Goal: Task Accomplishment & Management: Use online tool/utility

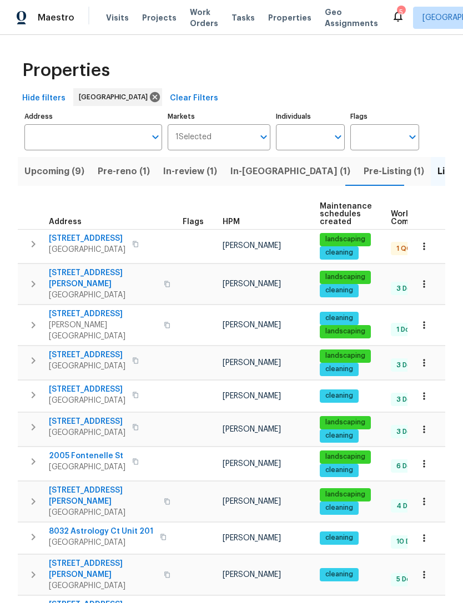
click at [107, 175] on span "Pre-reno (1)" at bounding box center [124, 172] width 52 height 16
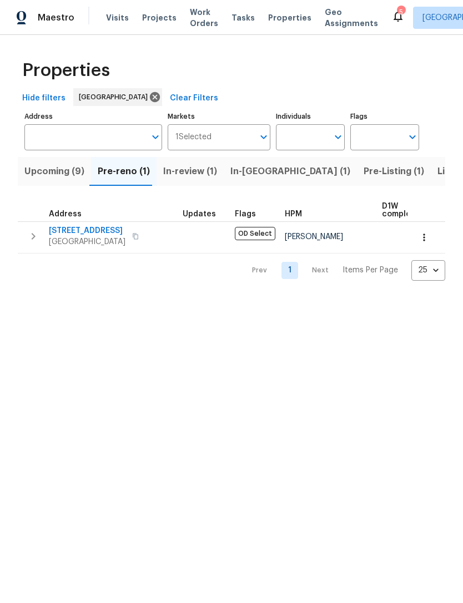
click at [37, 171] on span "Upcoming (9)" at bounding box center [54, 172] width 60 height 16
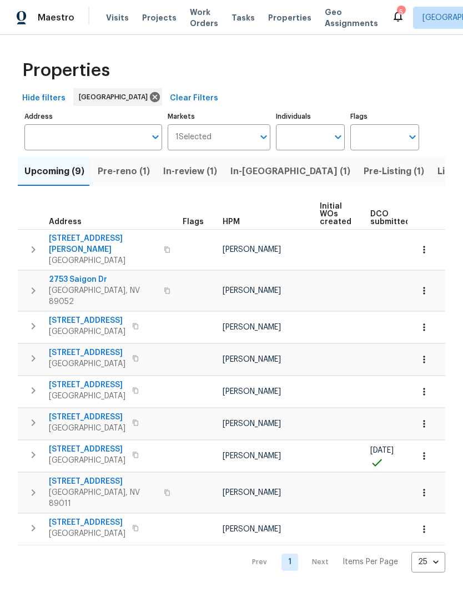
click at [178, 179] on span "In-review (1)" at bounding box center [190, 172] width 54 height 16
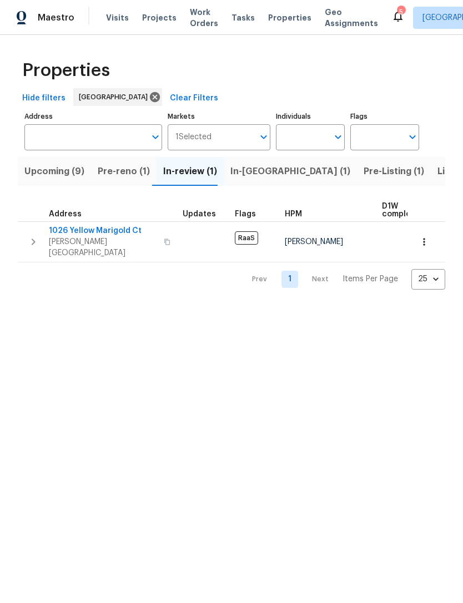
click at [240, 174] on span "In-[GEOGRAPHIC_DATA] (1)" at bounding box center [290, 172] width 120 height 16
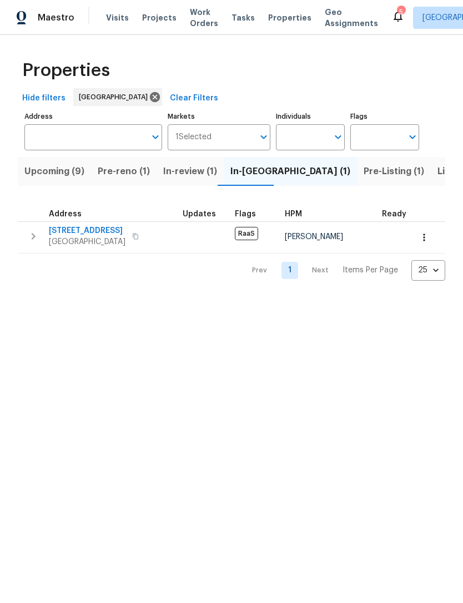
click at [44, 175] on span "Upcoming (9)" at bounding box center [54, 172] width 60 height 16
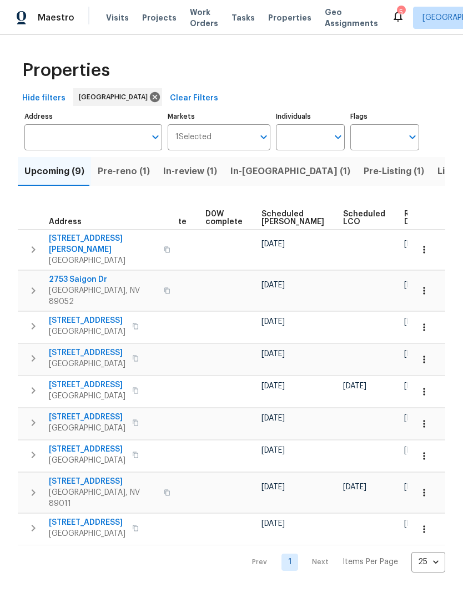
scroll to position [0, 279]
click at [404, 218] on span "Ready Date" at bounding box center [416, 218] width 24 height 16
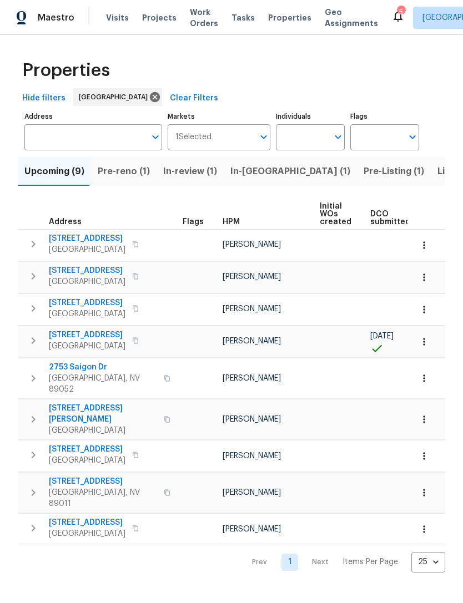
click at [91, 136] on input "Address" at bounding box center [84, 137] width 121 height 26
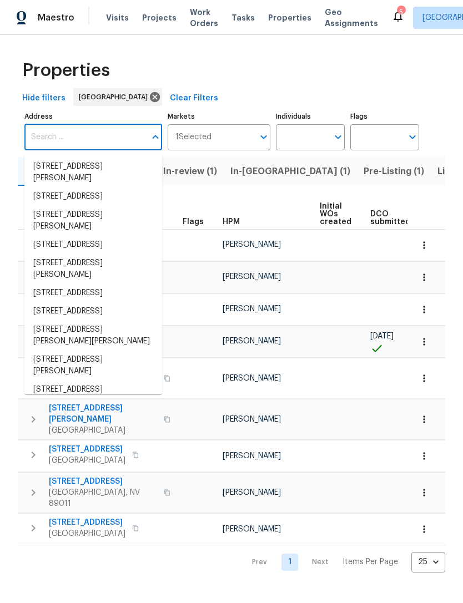
click at [200, 26] on span "Work Orders" at bounding box center [204, 18] width 28 height 22
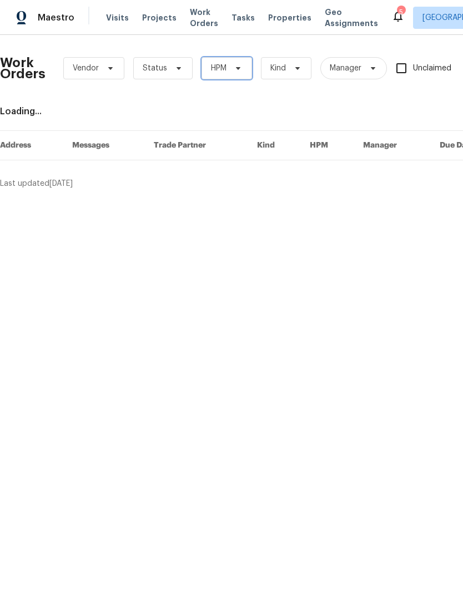
click at [219, 79] on span "HPM" at bounding box center [226, 68] width 50 height 22
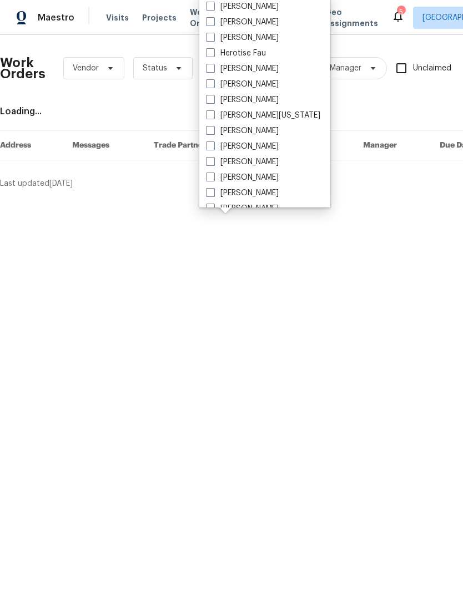
click at [215, 198] on label "[PERSON_NAME]" at bounding box center [242, 193] width 73 height 11
click at [213, 195] on input "[PERSON_NAME]" at bounding box center [209, 191] width 7 height 7
checkbox input "true"
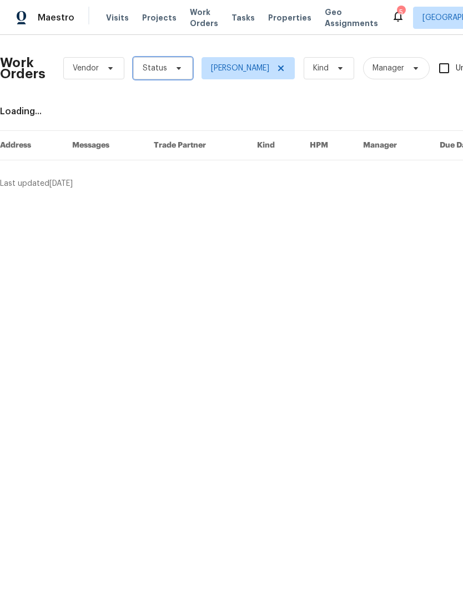
click at [140, 69] on span "Status" at bounding box center [162, 68] width 59 height 22
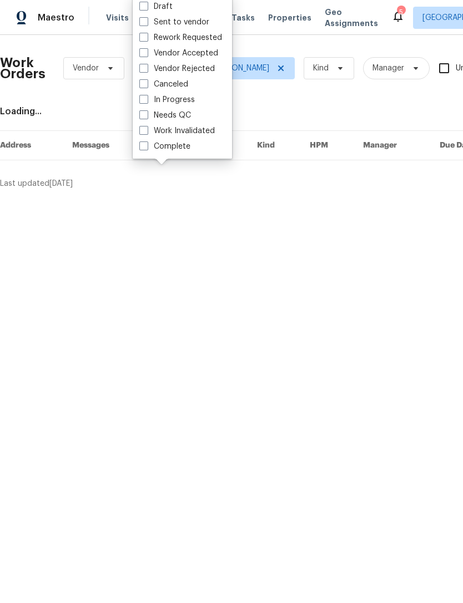
click at [142, 118] on span at bounding box center [143, 114] width 9 height 9
click at [142, 117] on input "Needs QC" at bounding box center [142, 113] width 7 height 7
checkbox input "true"
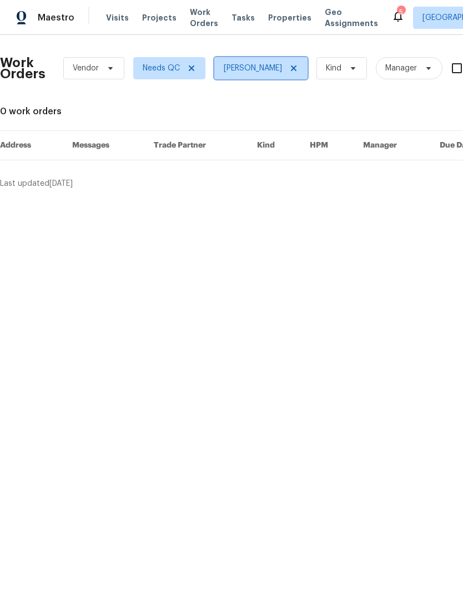
click at [242, 67] on span "[PERSON_NAME]" at bounding box center [253, 68] width 58 height 11
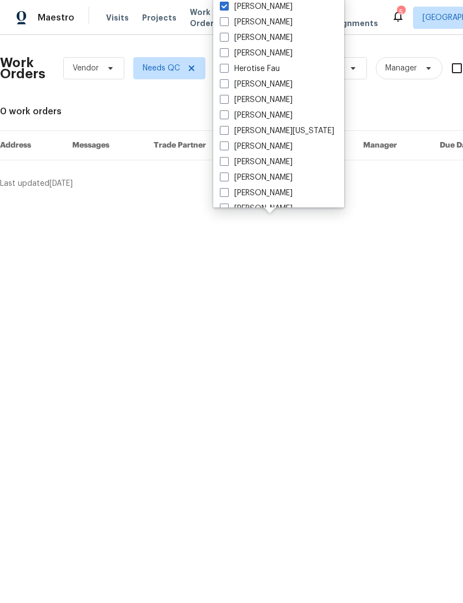
click at [224, 6] on span at bounding box center [224, 6] width 9 height 9
click at [224, 6] on input "[PERSON_NAME]" at bounding box center [223, 4] width 7 height 7
checkbox input "false"
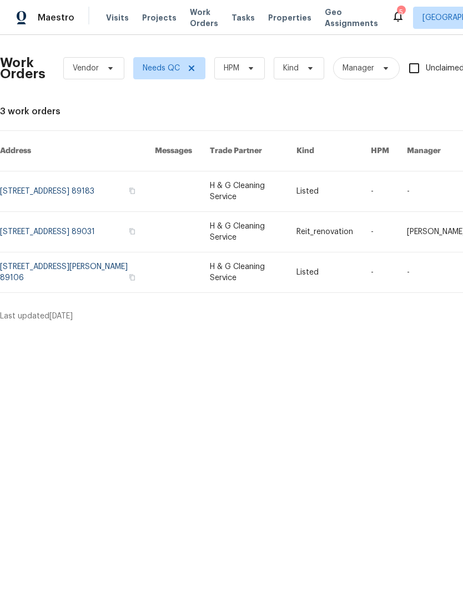
click at [12, 171] on link at bounding box center [77, 191] width 155 height 40
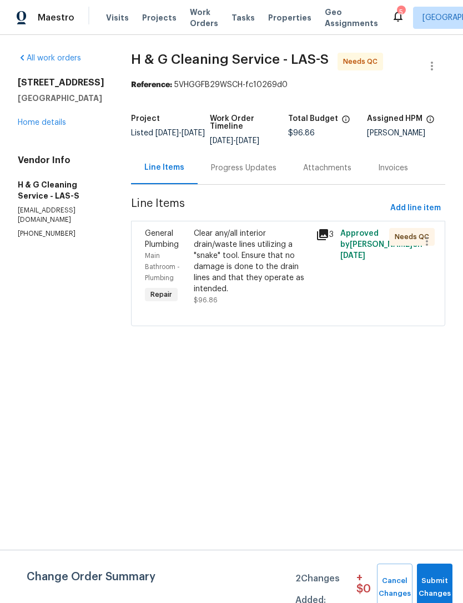
click at [239, 264] on div "Clear any/all interior drain/waste lines utilizing a "snake" tool. Ensure that …" at bounding box center [251, 261] width 115 height 67
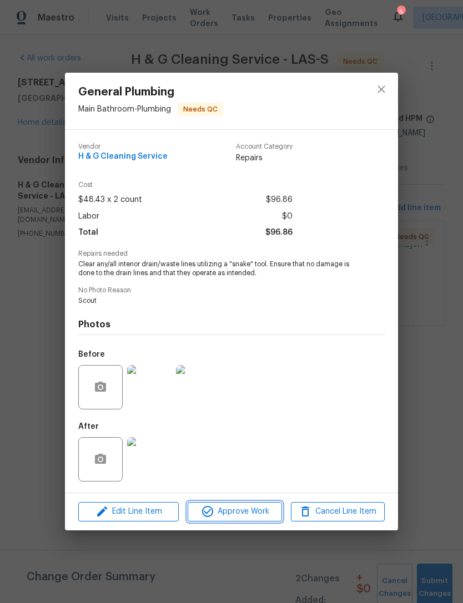
click at [223, 515] on span "Approve Work" at bounding box center [234, 512] width 87 height 14
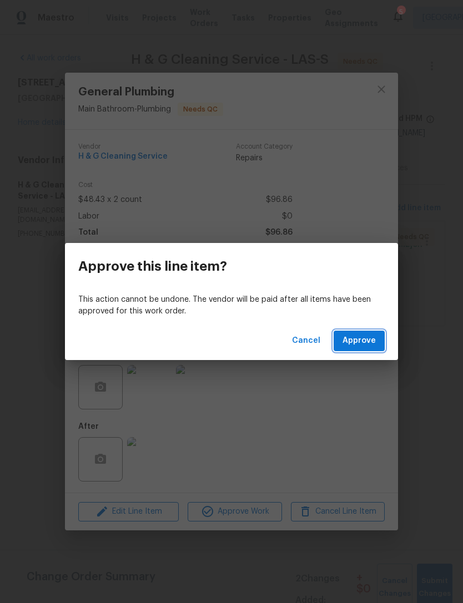
click at [355, 340] on span "Approve" at bounding box center [358, 341] width 33 height 14
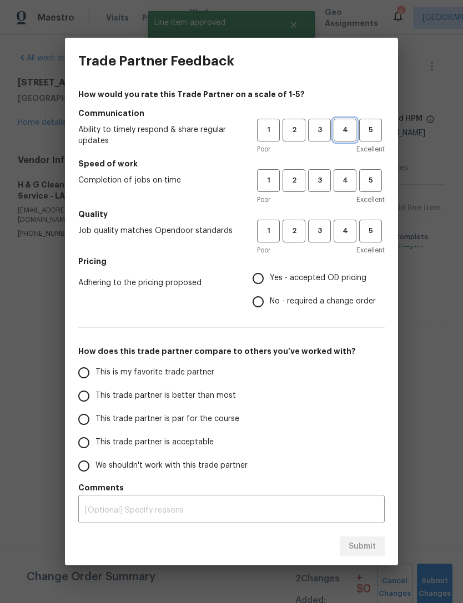
click at [345, 129] on span "4" at bounding box center [345, 130] width 21 height 13
click at [342, 179] on span "4" at bounding box center [345, 180] width 21 height 13
click at [338, 227] on span "4" at bounding box center [345, 231] width 21 height 13
click at [249, 277] on input "Yes - accepted OD pricing" at bounding box center [257, 278] width 23 height 23
radio input "true"
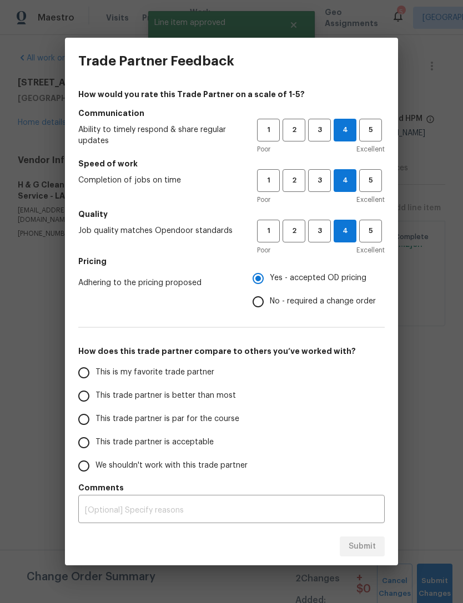
click at [80, 393] on input "This trade partner is better than most" at bounding box center [83, 396] width 23 height 23
click at [364, 545] on span "Submit" at bounding box center [361, 547] width 27 height 14
radio input "true"
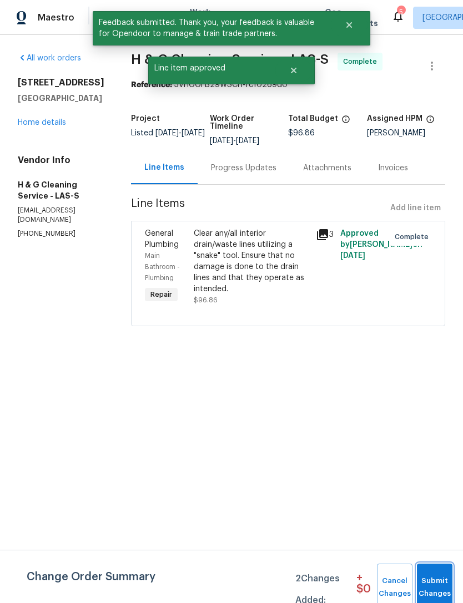
click at [432, 585] on span "Submit Changes" at bounding box center [434, 588] width 24 height 26
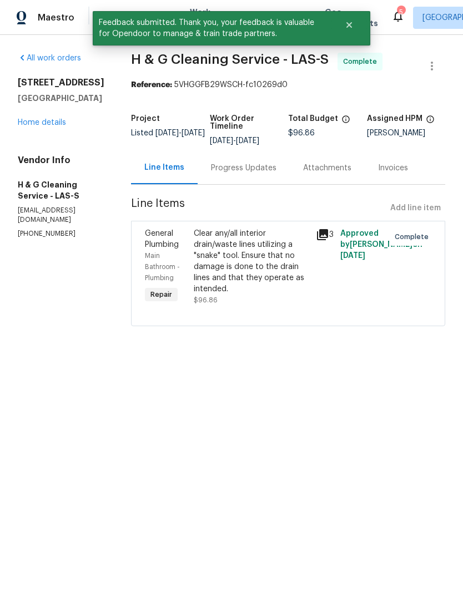
click at [33, 122] on link "Home details" at bounding box center [42, 123] width 48 height 8
